Goal: Transaction & Acquisition: Purchase product/service

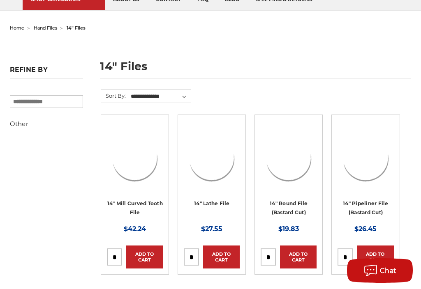
scroll to position [0, 0]
click at [372, 167] on img at bounding box center [365, 159] width 56 height 56
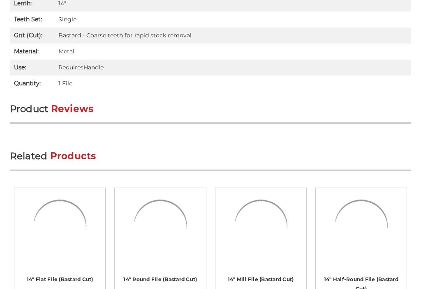
scroll to position [547, 0]
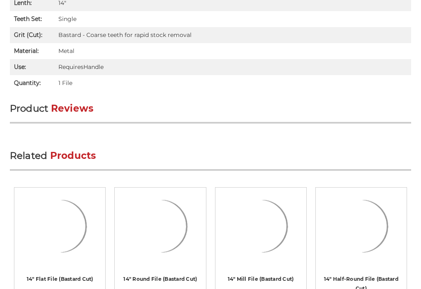
click at [53, 210] on img at bounding box center [59, 227] width 79 height 66
